Goal: Contribute content: Contribute content

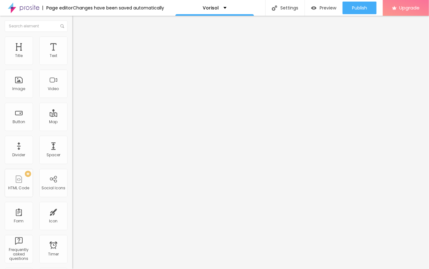
click at [72, 54] on span "Add image" at bounding box center [85, 51] width 26 height 5
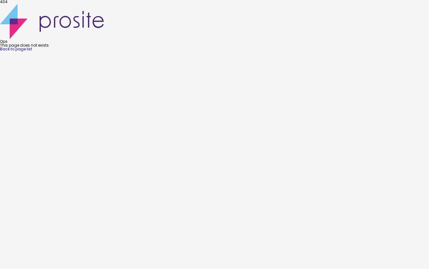
click at [32, 52] on link "Back to page list" at bounding box center [16, 48] width 32 height 5
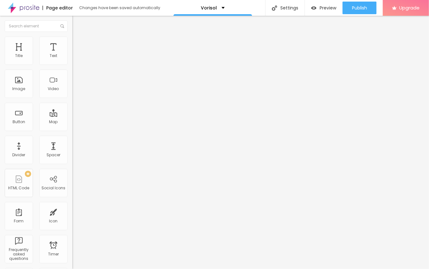
click at [72, 54] on span "Add image" at bounding box center [85, 51] width 26 height 5
click at [77, 23] on img "button" at bounding box center [79, 22] width 5 height 5
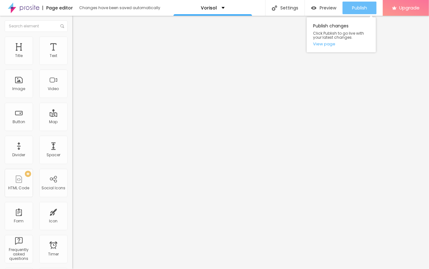
click at [358, 8] on span "Publish" at bounding box center [359, 7] width 15 height 5
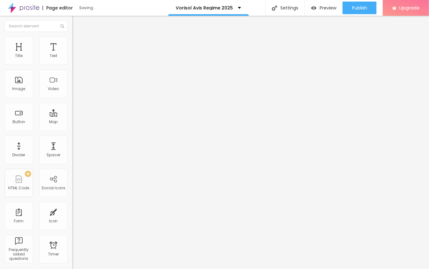
click at [72, 54] on span "Add image" at bounding box center [85, 51] width 26 height 5
click at [77, 22] on img "button" at bounding box center [79, 22] width 5 height 5
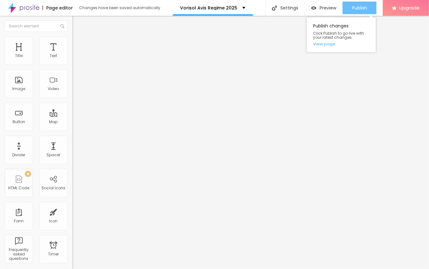
click at [352, 8] on span "Publish" at bounding box center [359, 7] width 15 height 5
